Goal: Information Seeking & Learning: Learn about a topic

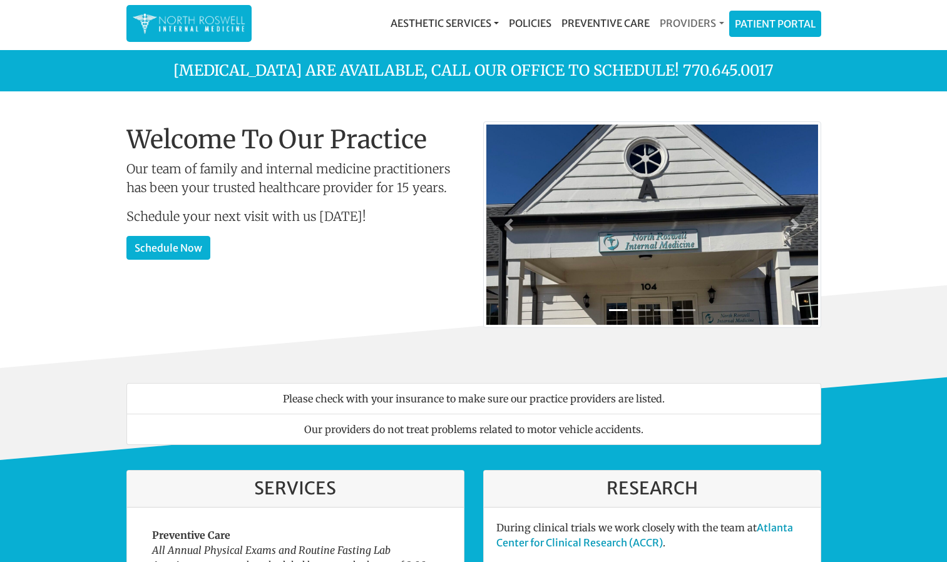
click at [706, 22] on link "Providers" at bounding box center [691, 23] width 74 height 25
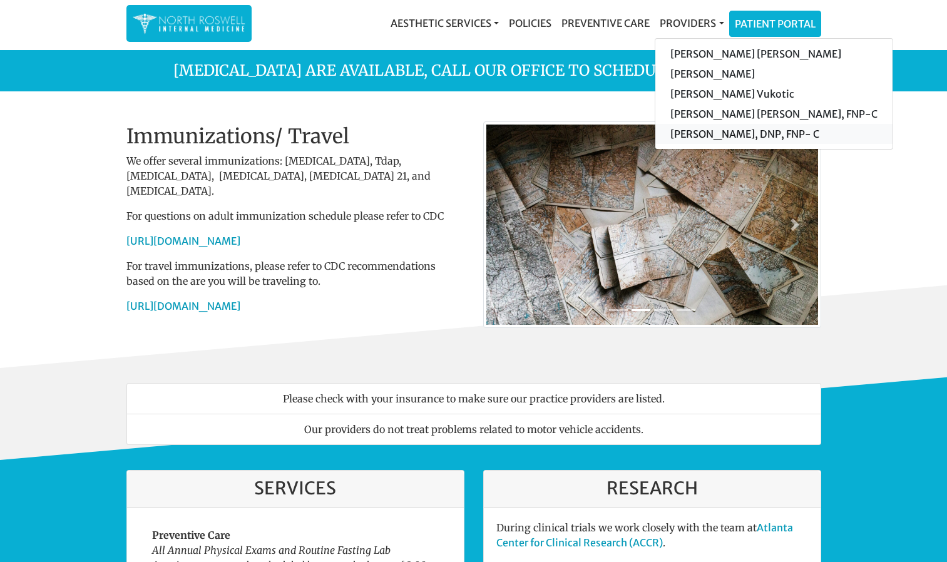
click at [713, 131] on link "[PERSON_NAME], DNP, FNP- C" at bounding box center [773, 134] width 237 height 20
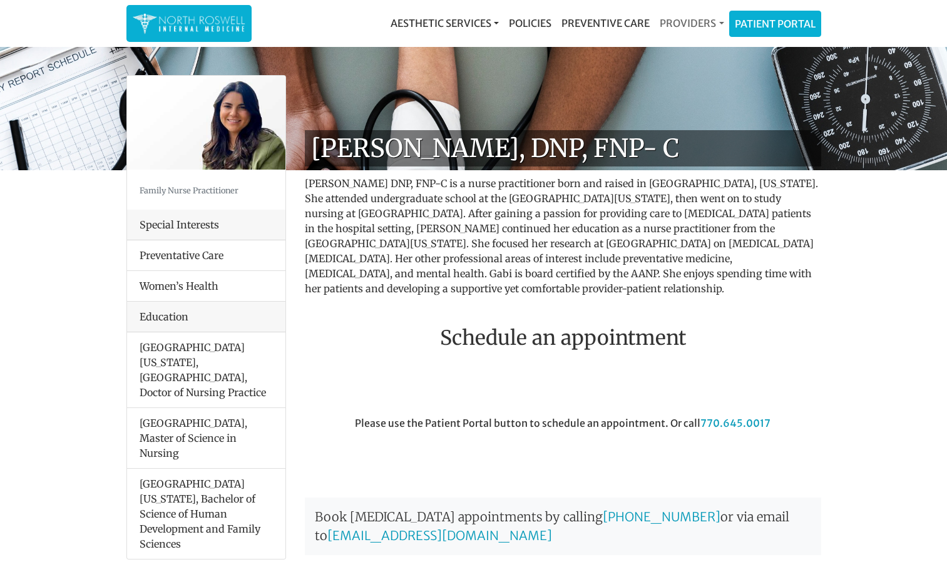
click at [693, 24] on link "Providers" at bounding box center [691, 23] width 74 height 25
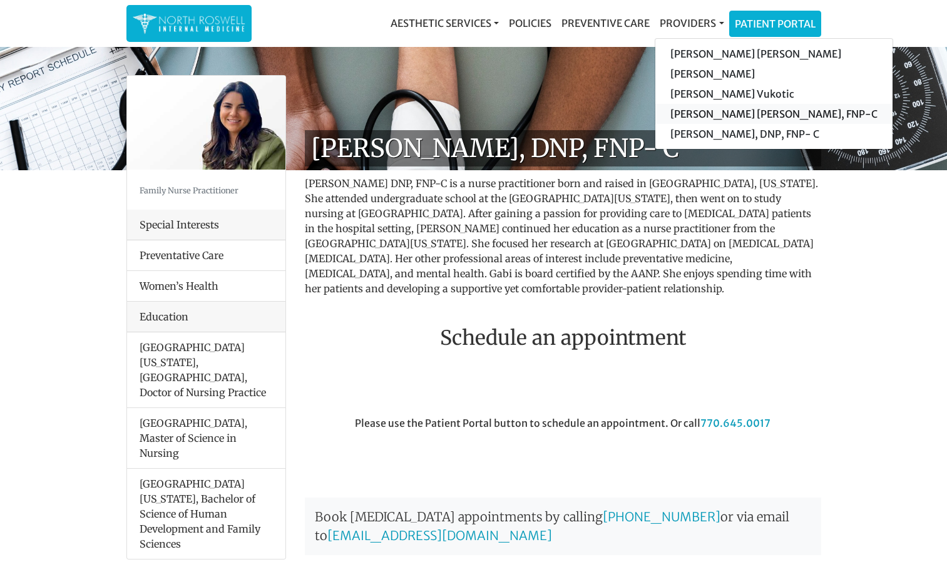
click at [703, 108] on link "[PERSON_NAME] [PERSON_NAME], FNP-C" at bounding box center [773, 114] width 237 height 20
